Goal: Task Accomplishment & Management: Manage account settings

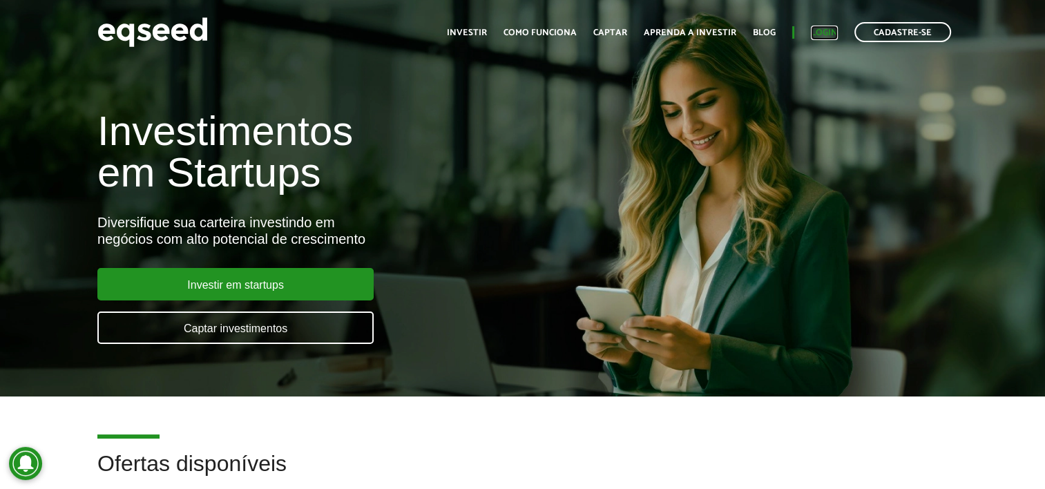
click at [813, 35] on link "Login" at bounding box center [824, 32] width 27 height 9
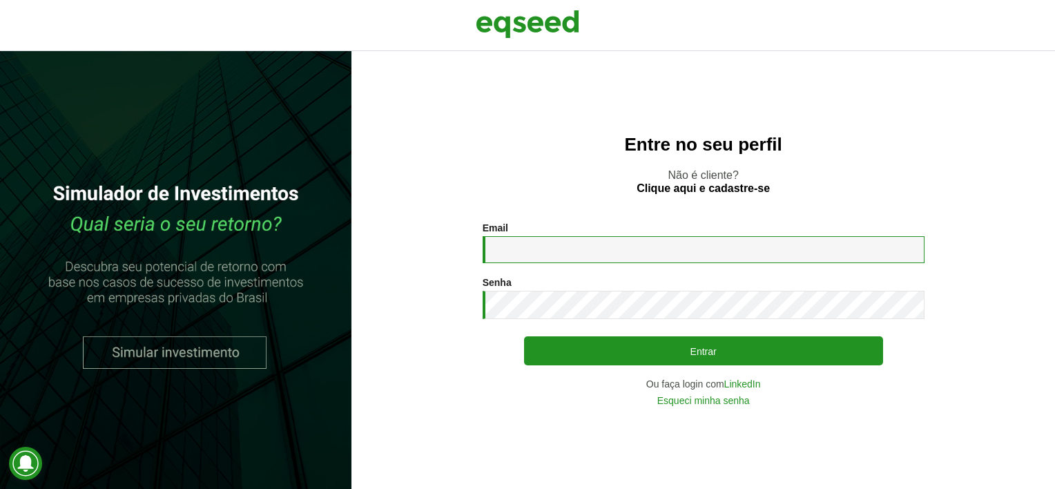
click at [555, 262] on input "Email *" at bounding box center [704, 249] width 442 height 27
type input "**********"
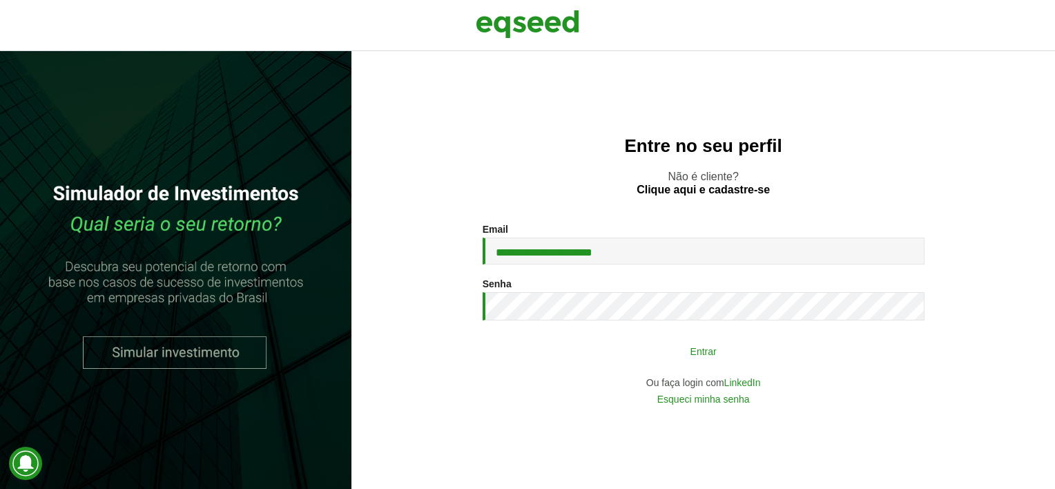
click at [606, 362] on button "Entrar" at bounding box center [703, 351] width 359 height 26
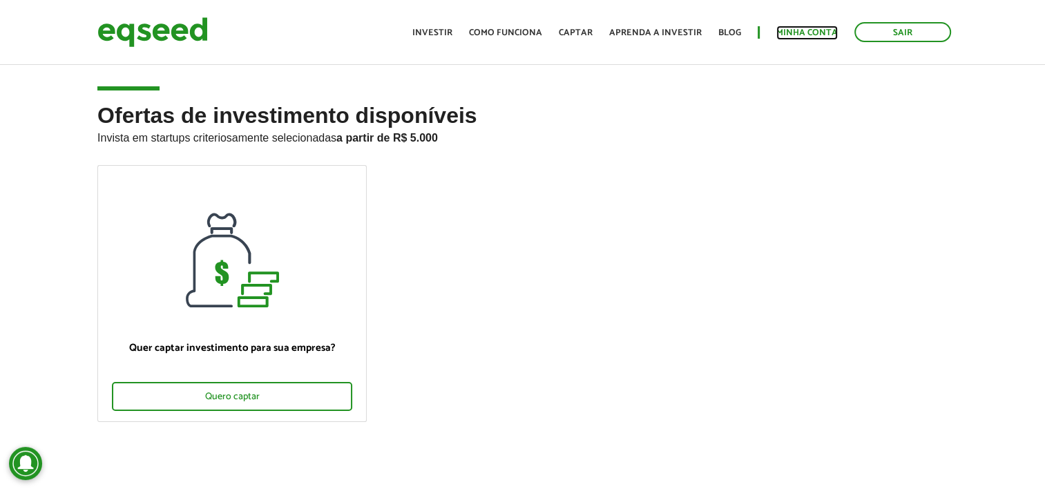
click at [789, 28] on link "Minha conta" at bounding box center [806, 32] width 61 height 9
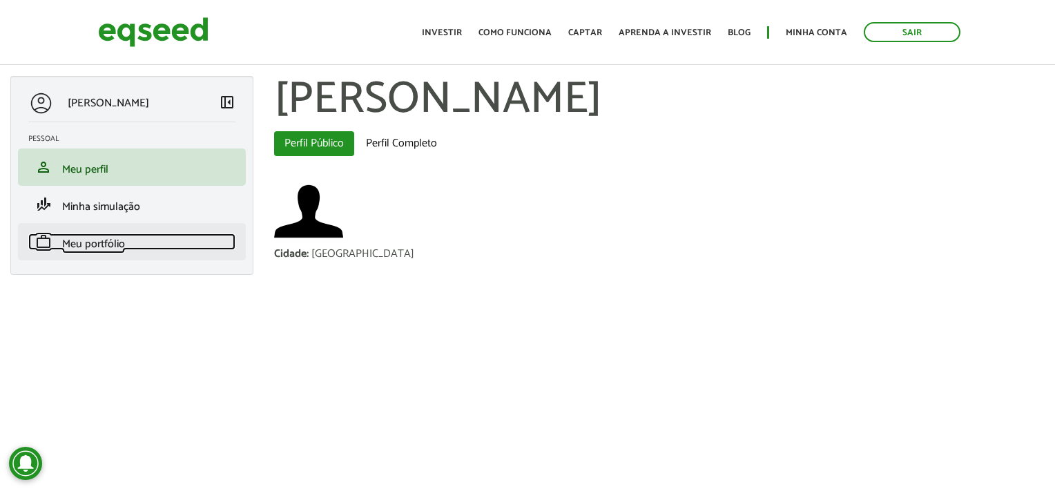
click at [171, 244] on link "work Meu portfólio" at bounding box center [131, 241] width 207 height 17
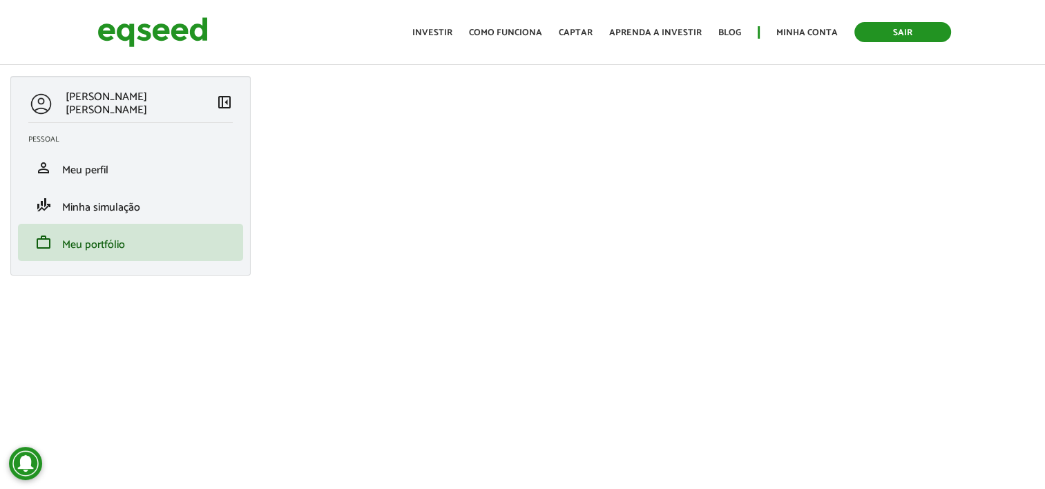
click at [892, 31] on link "Sair" at bounding box center [902, 32] width 97 height 20
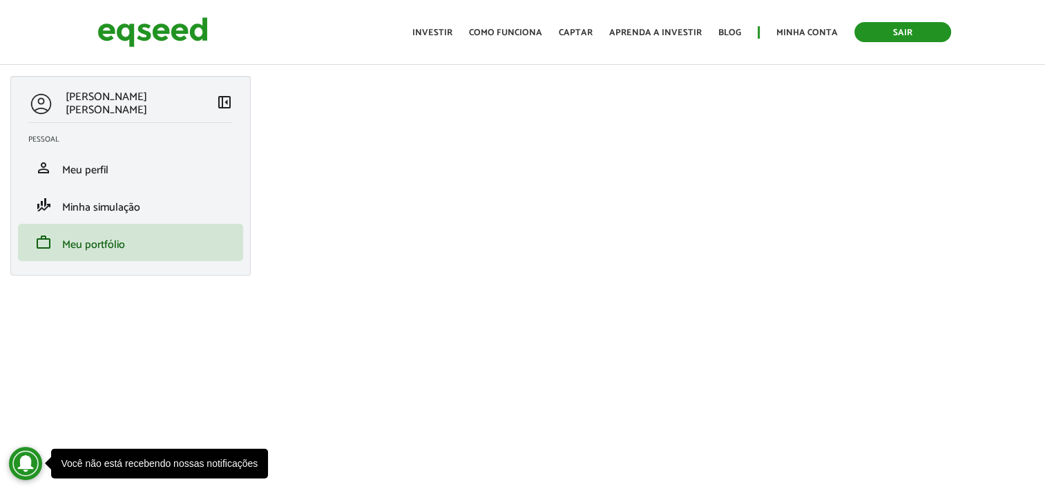
click at [903, 33] on link "Sair" at bounding box center [902, 32] width 97 height 20
